Goal: Task Accomplishment & Management: Manage account settings

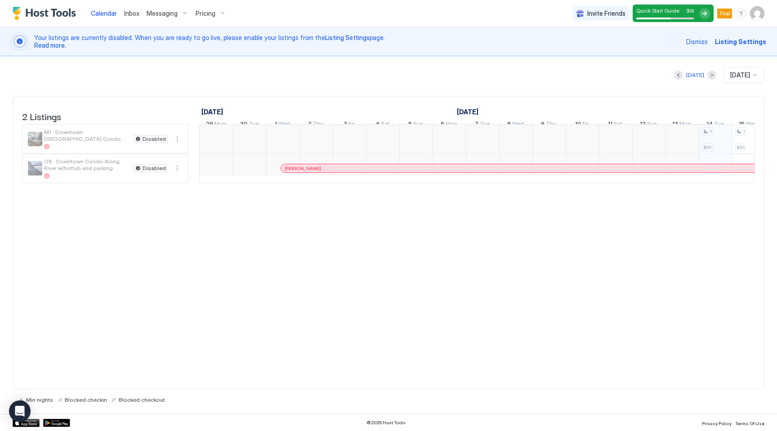
scroll to position [0, 500]
click at [758, 16] on img "User profile" at bounding box center [757, 13] width 14 height 14
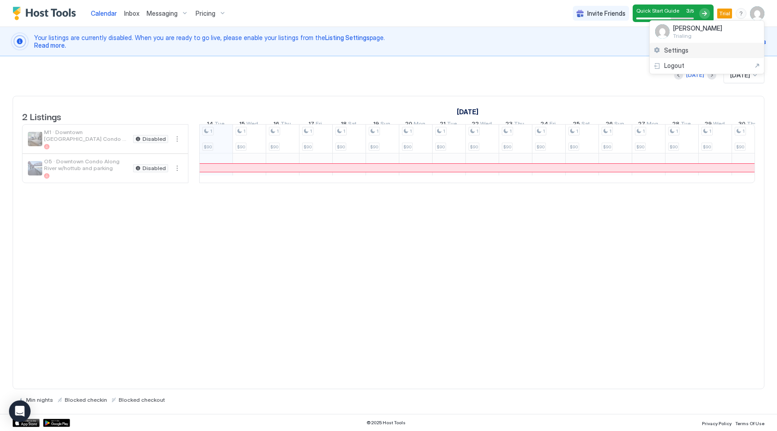
click at [686, 52] on span "Settings" at bounding box center [676, 50] width 24 height 8
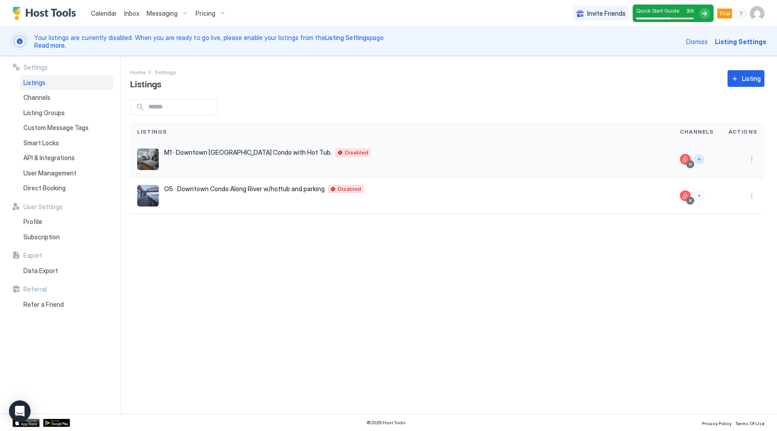
click at [704, 159] on button "Connect channels" at bounding box center [700, 159] width 10 height 10
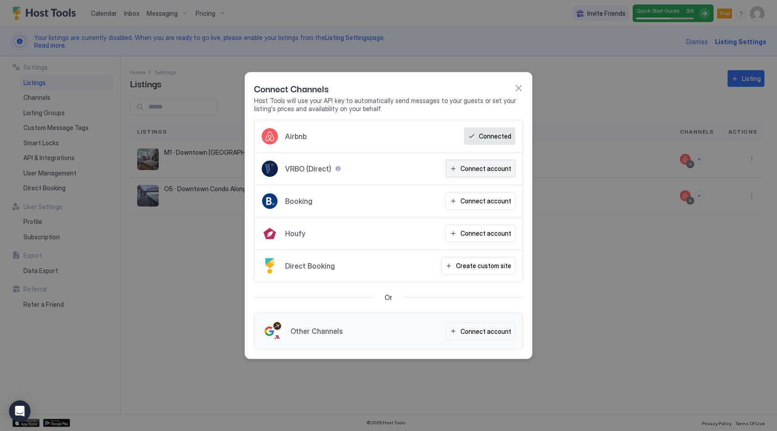
click at [475, 164] on div "Connect account" at bounding box center [486, 168] width 51 height 9
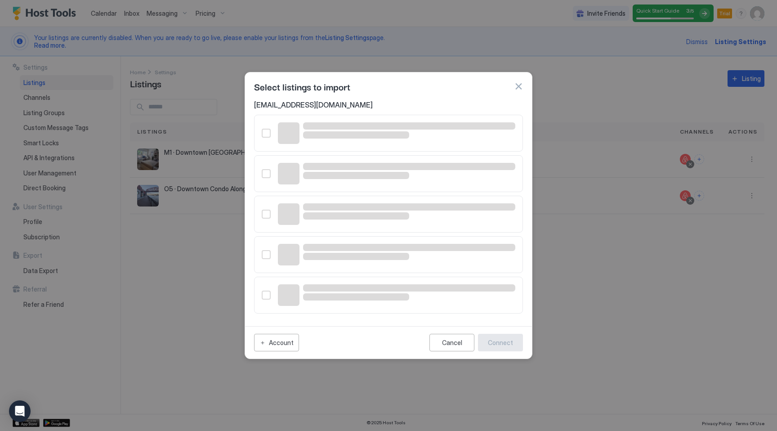
click at [517, 86] on button "button" at bounding box center [518, 86] width 9 height 9
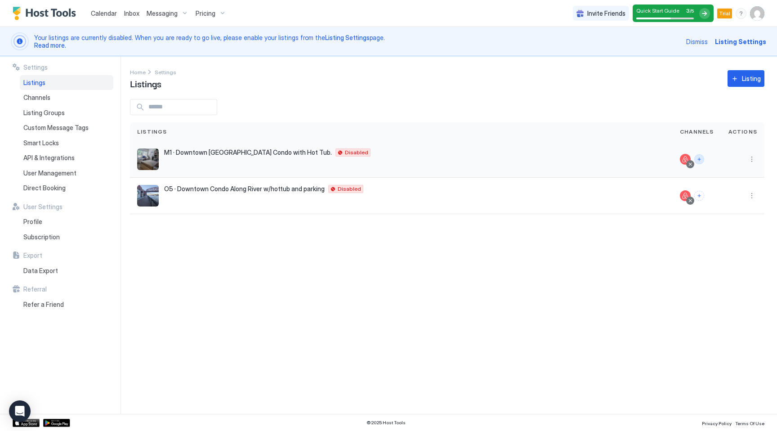
click at [701, 157] on button "Connect channels" at bounding box center [700, 159] width 10 height 10
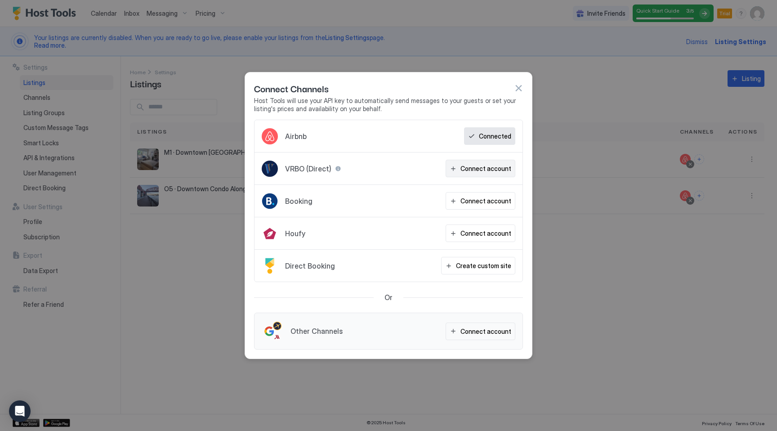
click at [495, 171] on div "Connect account" at bounding box center [486, 168] width 51 height 9
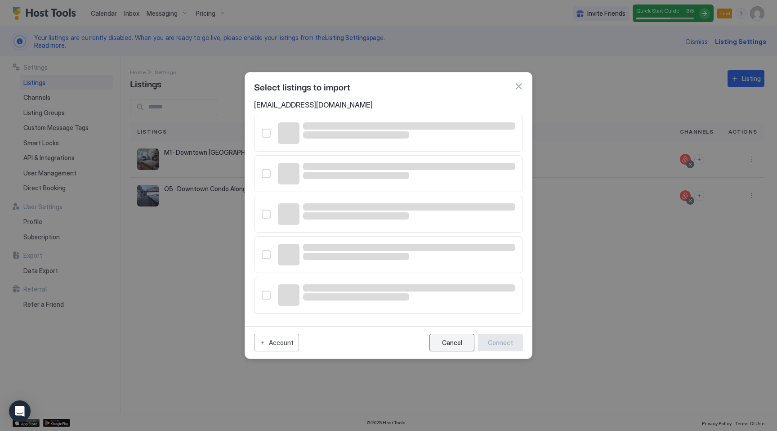
click at [455, 340] on div "Cancel" at bounding box center [452, 343] width 20 height 8
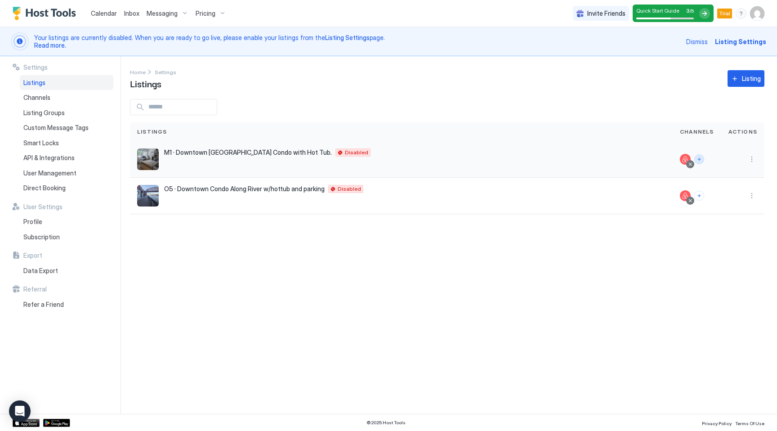
click at [701, 161] on button "Connect channels" at bounding box center [700, 159] width 10 height 10
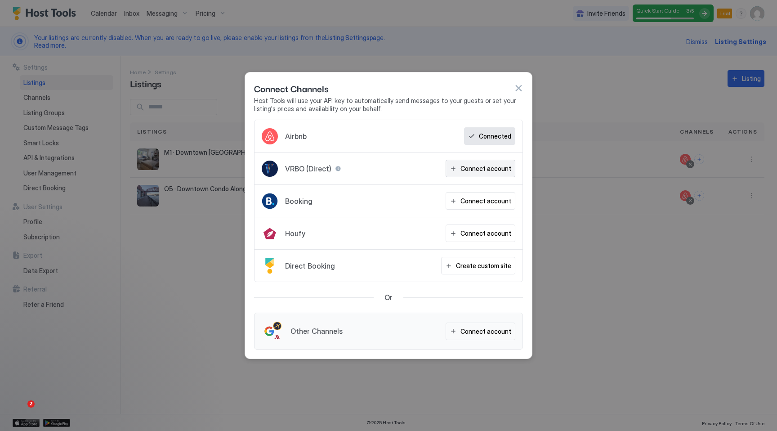
click at [467, 167] on div "Connect account" at bounding box center [486, 168] width 51 height 9
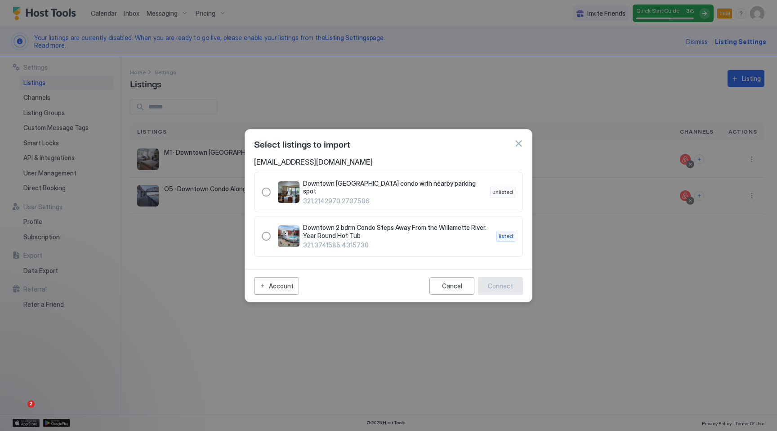
click at [513, 142] on div "Select listings to import" at bounding box center [388, 143] width 269 height 13
click at [523, 146] on button "button" at bounding box center [518, 143] width 9 height 9
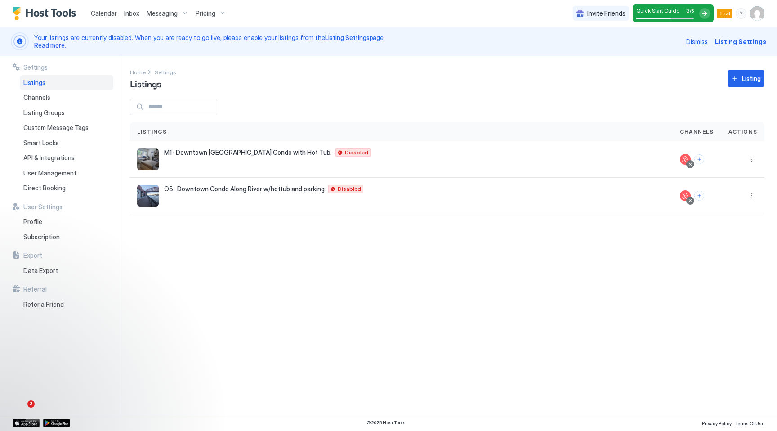
click at [211, 13] on span "Pricing" at bounding box center [206, 13] width 20 height 8
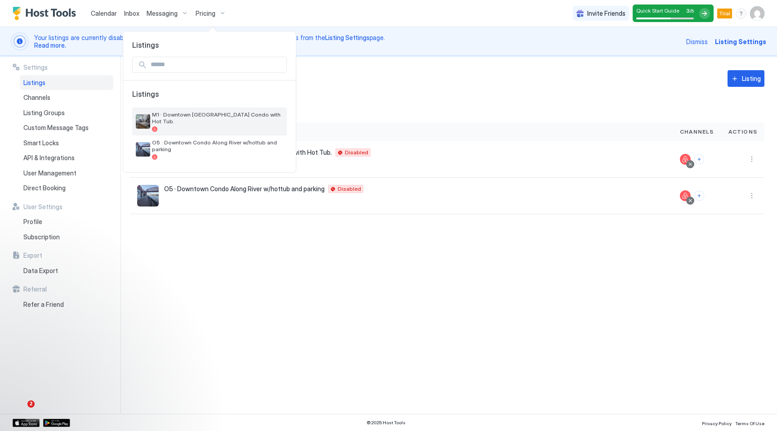
click at [179, 113] on span "M1 · Downtown [GEOGRAPHIC_DATA] Condo with Hot Tub." at bounding box center [217, 117] width 131 height 13
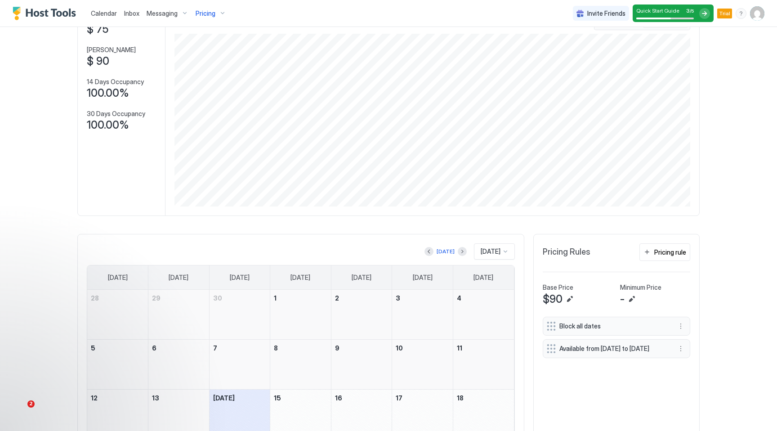
scroll to position [132, 0]
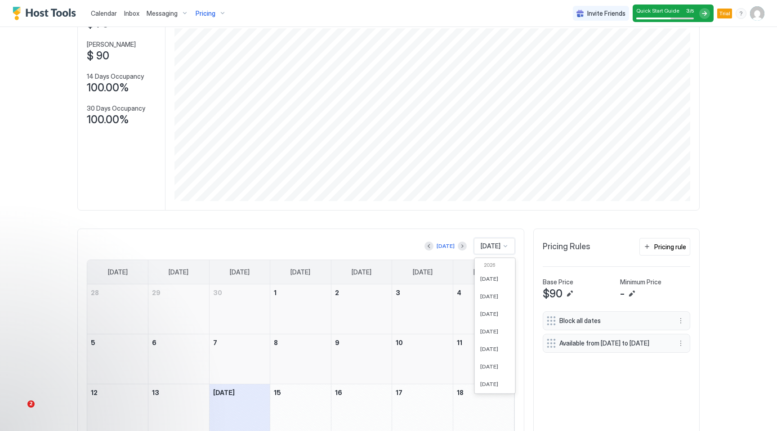
click at [481, 245] on span "[DATE]" at bounding box center [491, 246] width 20 height 8
click at [489, 368] on span "[DATE]" at bounding box center [489, 370] width 18 height 7
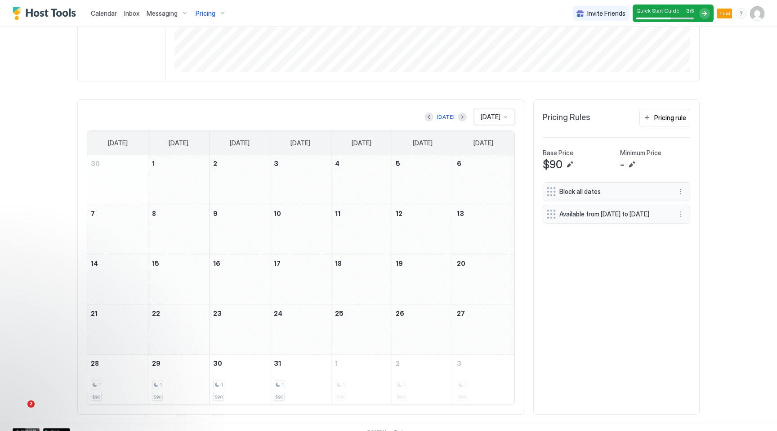
scroll to position [270, 0]
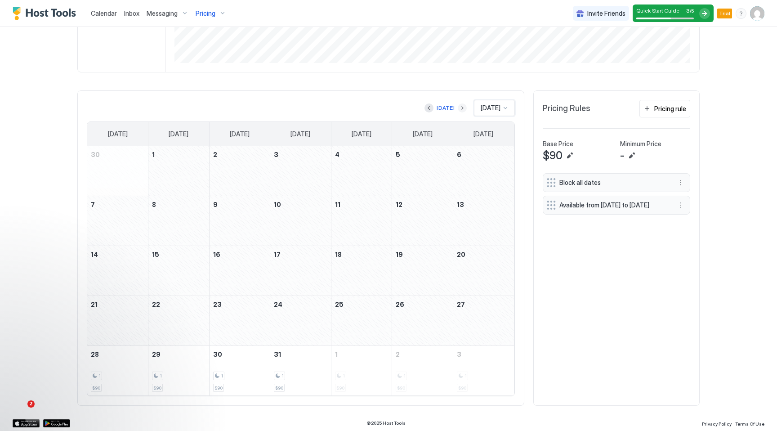
click at [458, 108] on button "Next month" at bounding box center [462, 107] width 9 height 9
click at [428, 110] on button "Previous month" at bounding box center [429, 107] width 9 height 9
